Goal: Task Accomplishment & Management: Manage account settings

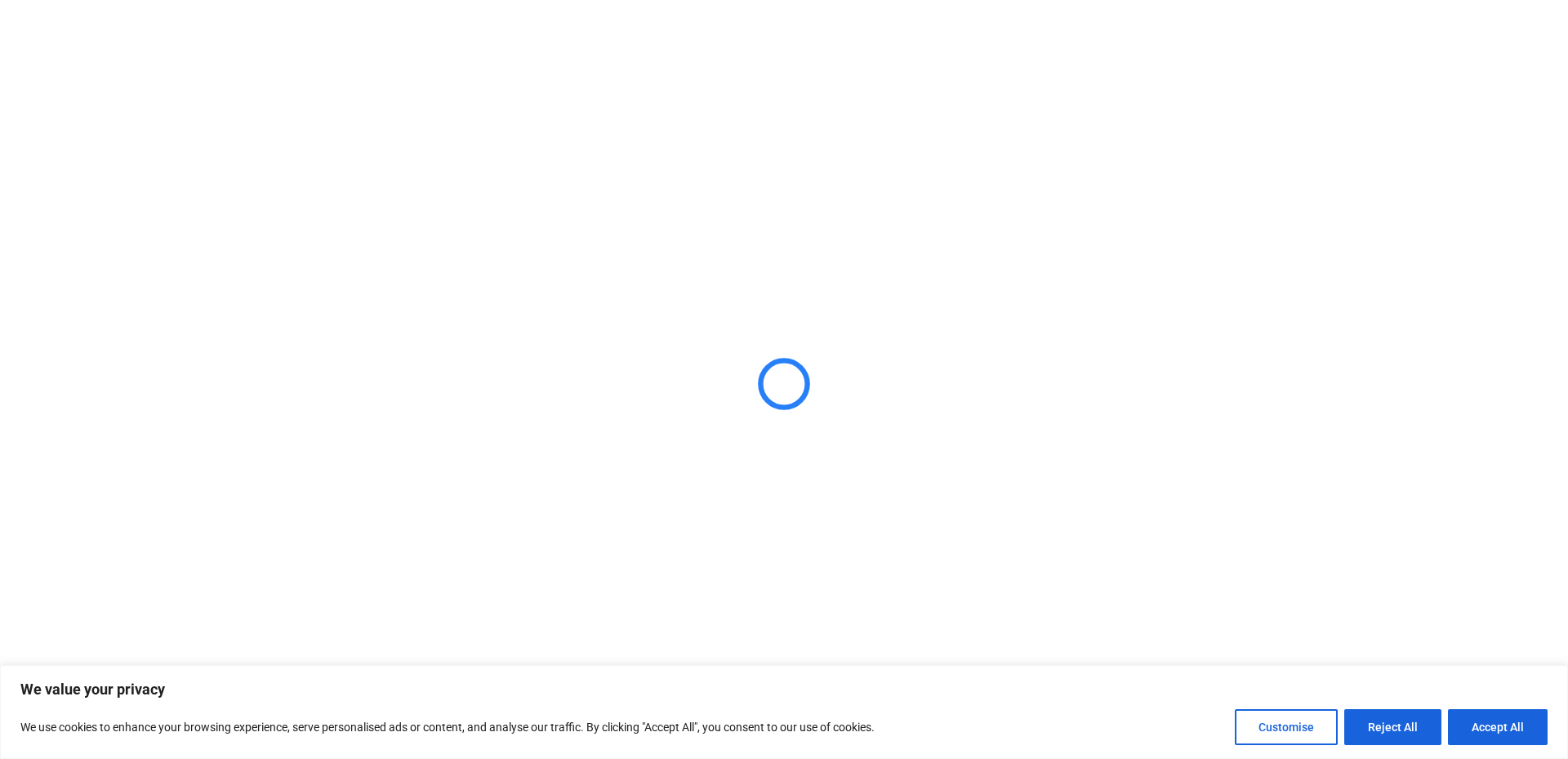
drag, startPoint x: 1495, startPoint y: 727, endPoint x: 1349, endPoint y: 505, distance: 265.7
click at [1496, 727] on button "Accept All" at bounding box center [1498, 727] width 100 height 36
checkbox input "true"
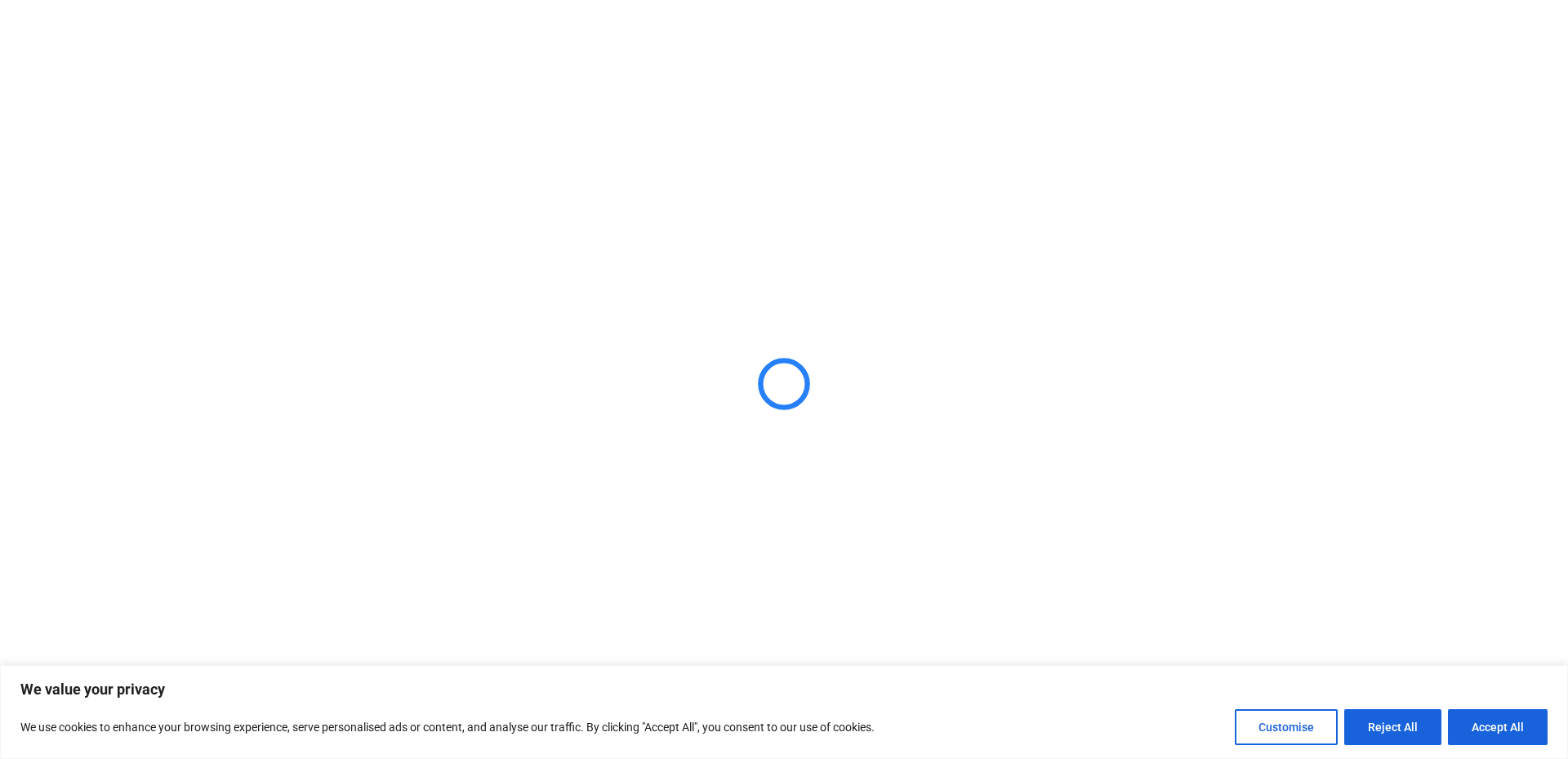
checkbox input "true"
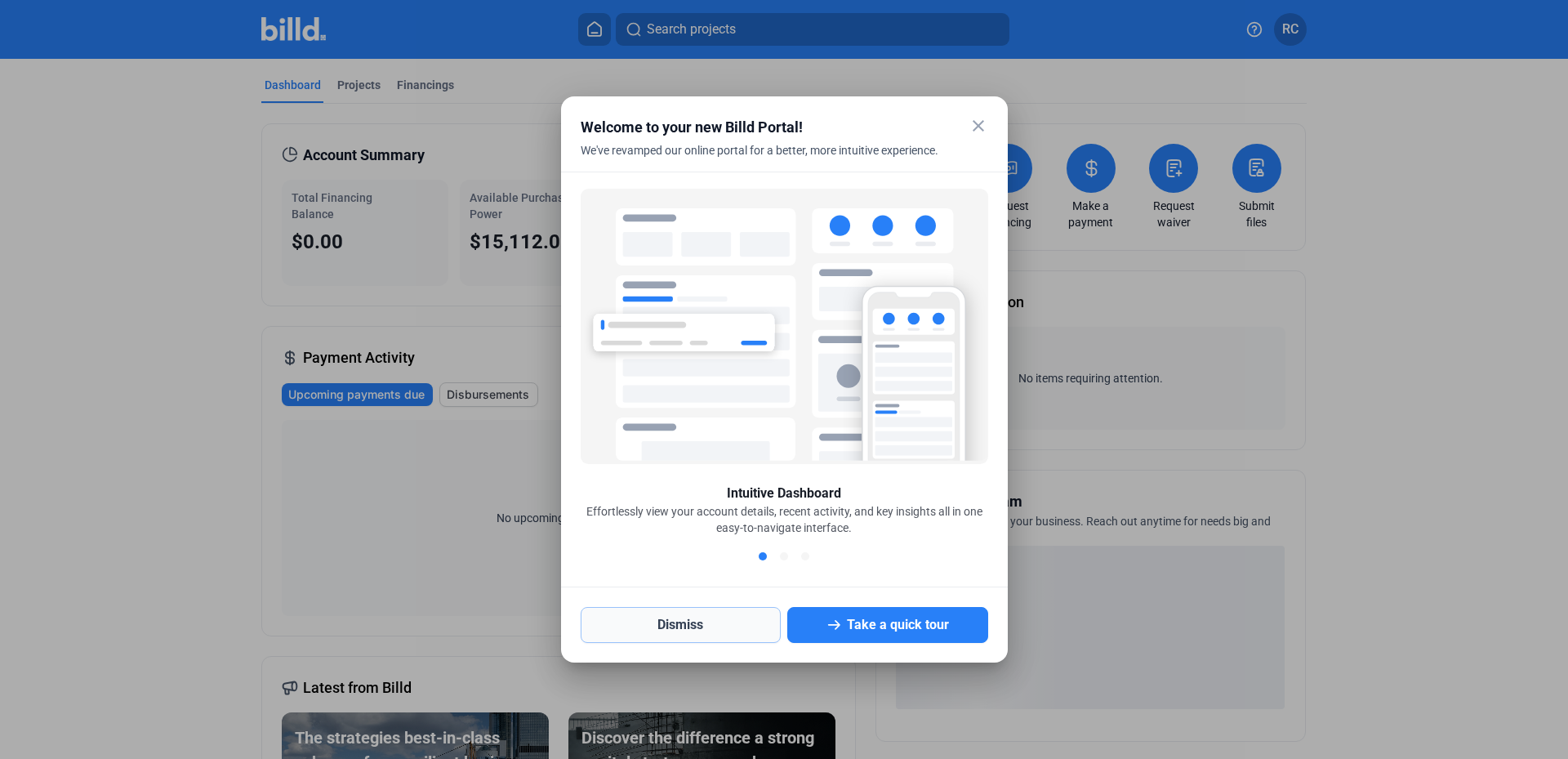
click at [689, 626] on button "Dismiss" at bounding box center [680, 624] width 201 height 36
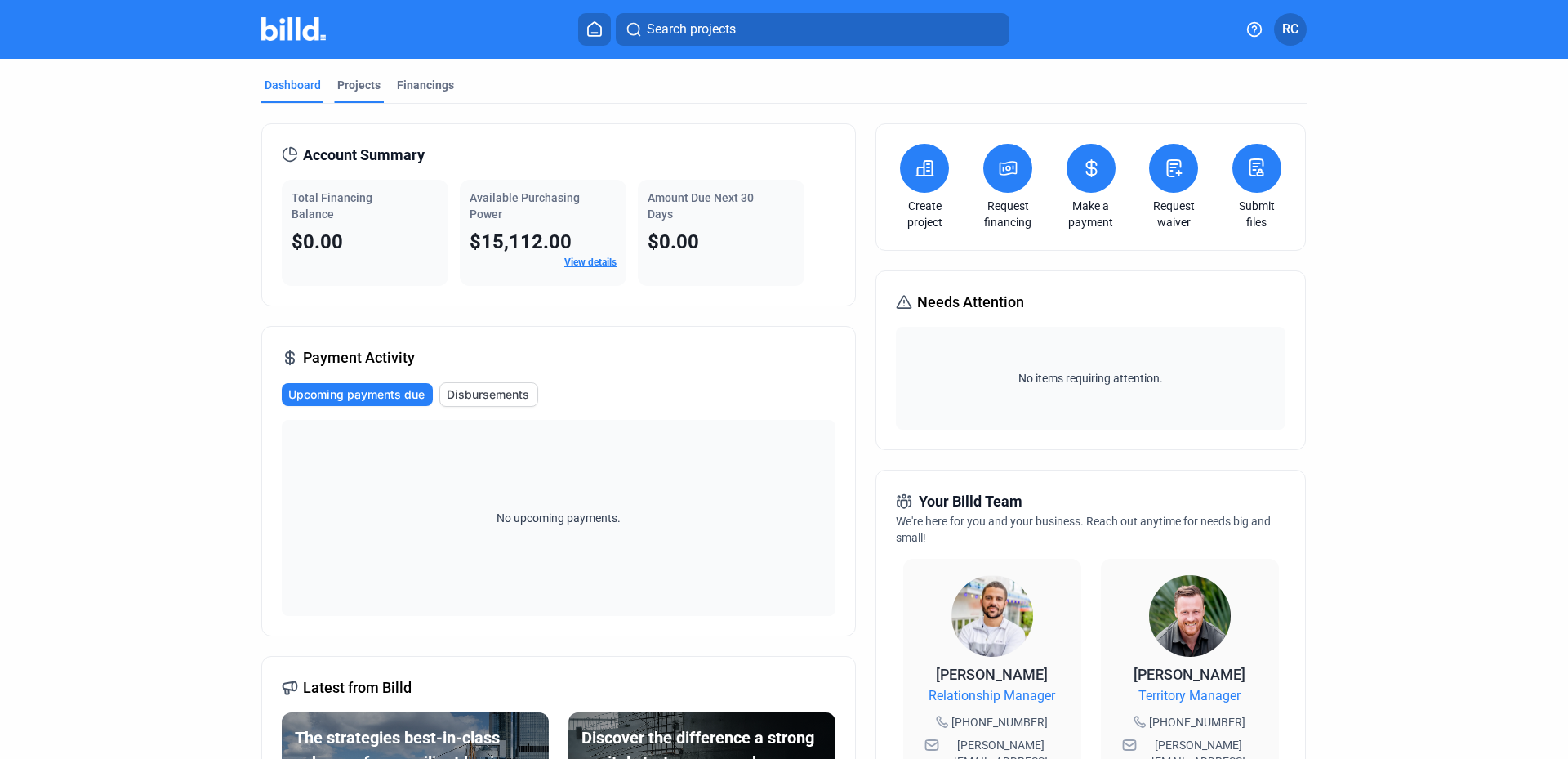
click at [357, 89] on div "Projects" at bounding box center [359, 85] width 43 height 16
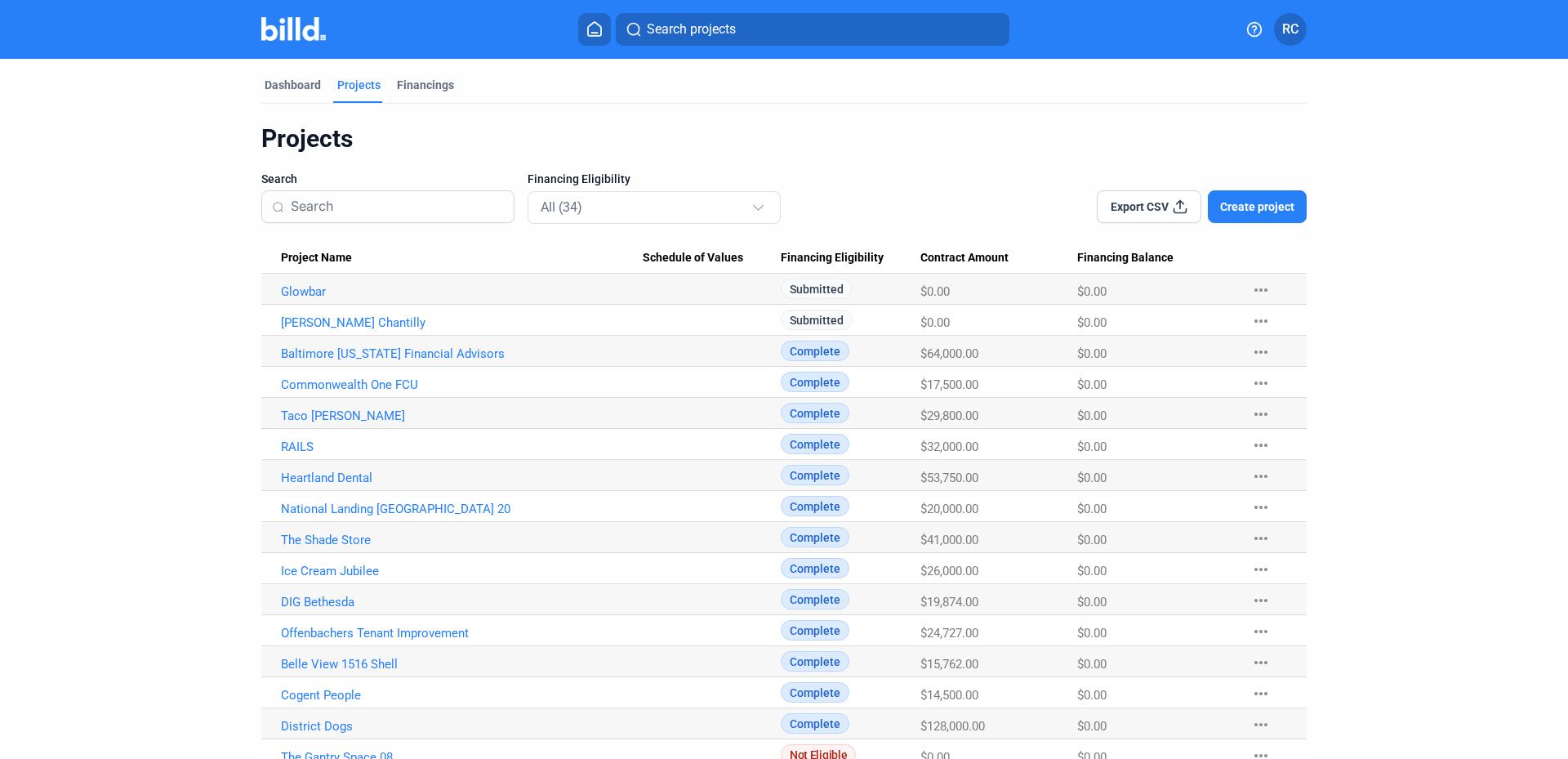
click at [1297, 34] on span "RC" at bounding box center [1290, 29] width 16 height 19
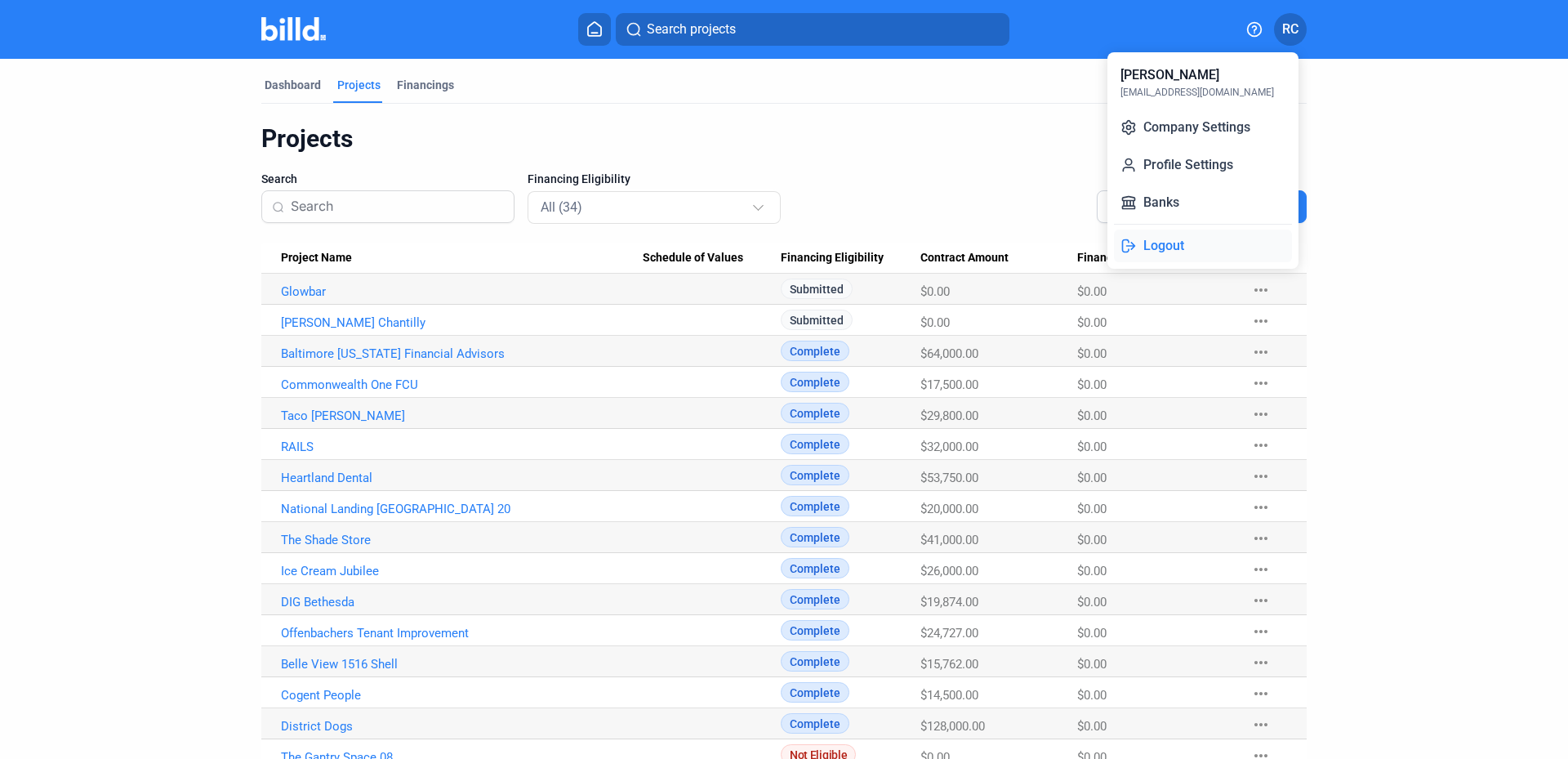
click at [1185, 247] on button "Logout" at bounding box center [1202, 245] width 178 height 33
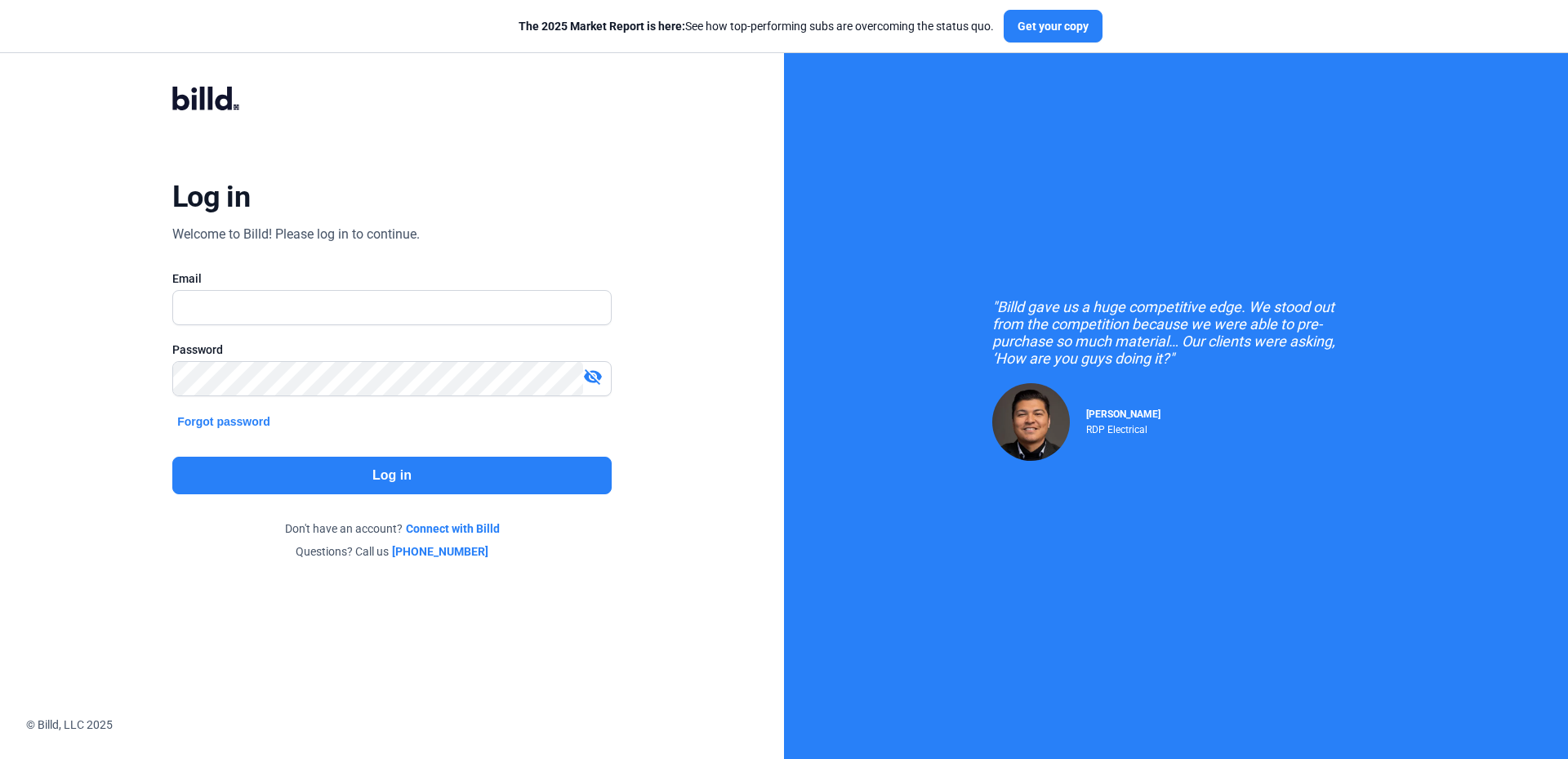
type input "[EMAIL_ADDRESS][DOMAIN_NAME]"
